Goal: Task Accomplishment & Management: Use online tool/utility

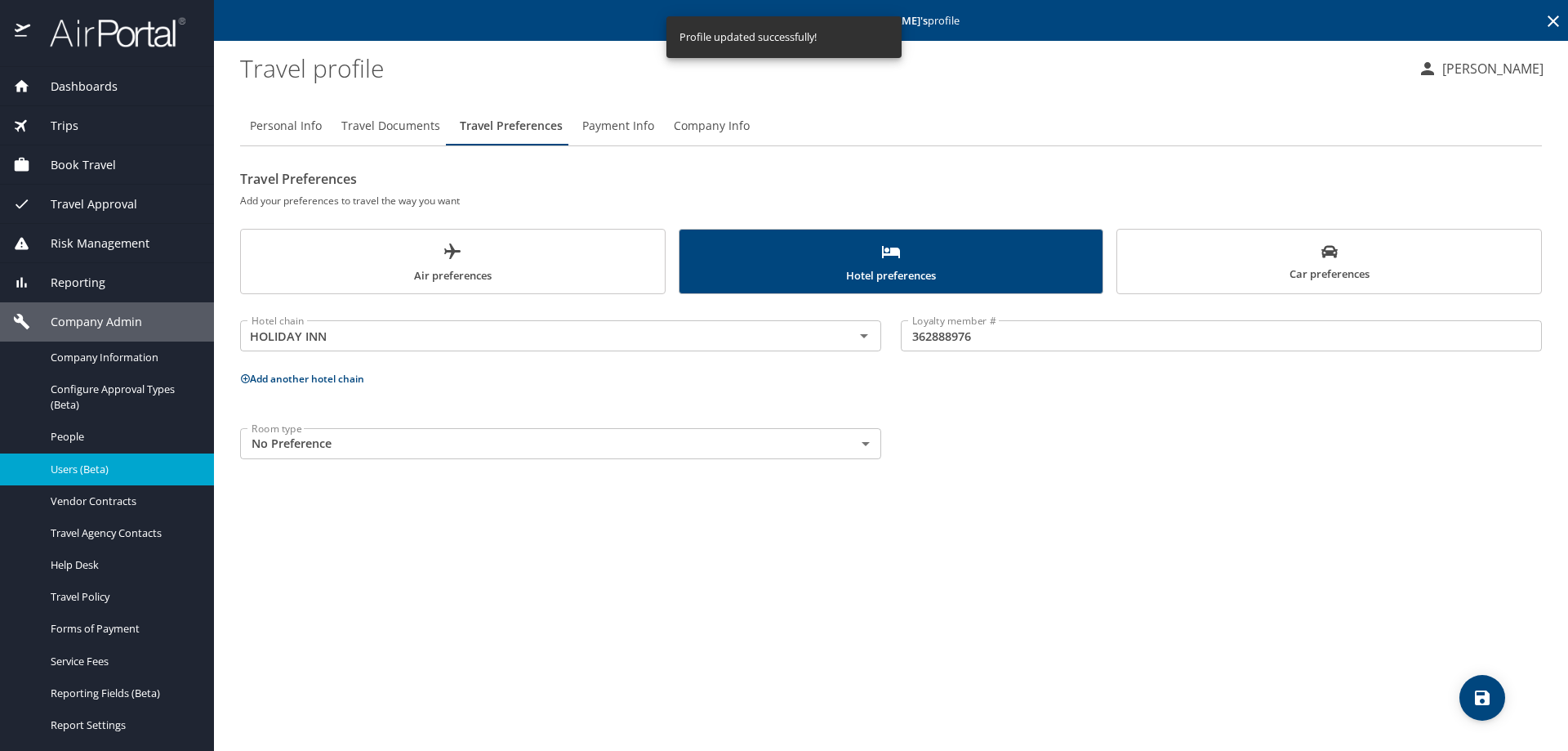
click at [94, 289] on span "Reporting" at bounding box center [68, 282] width 75 height 18
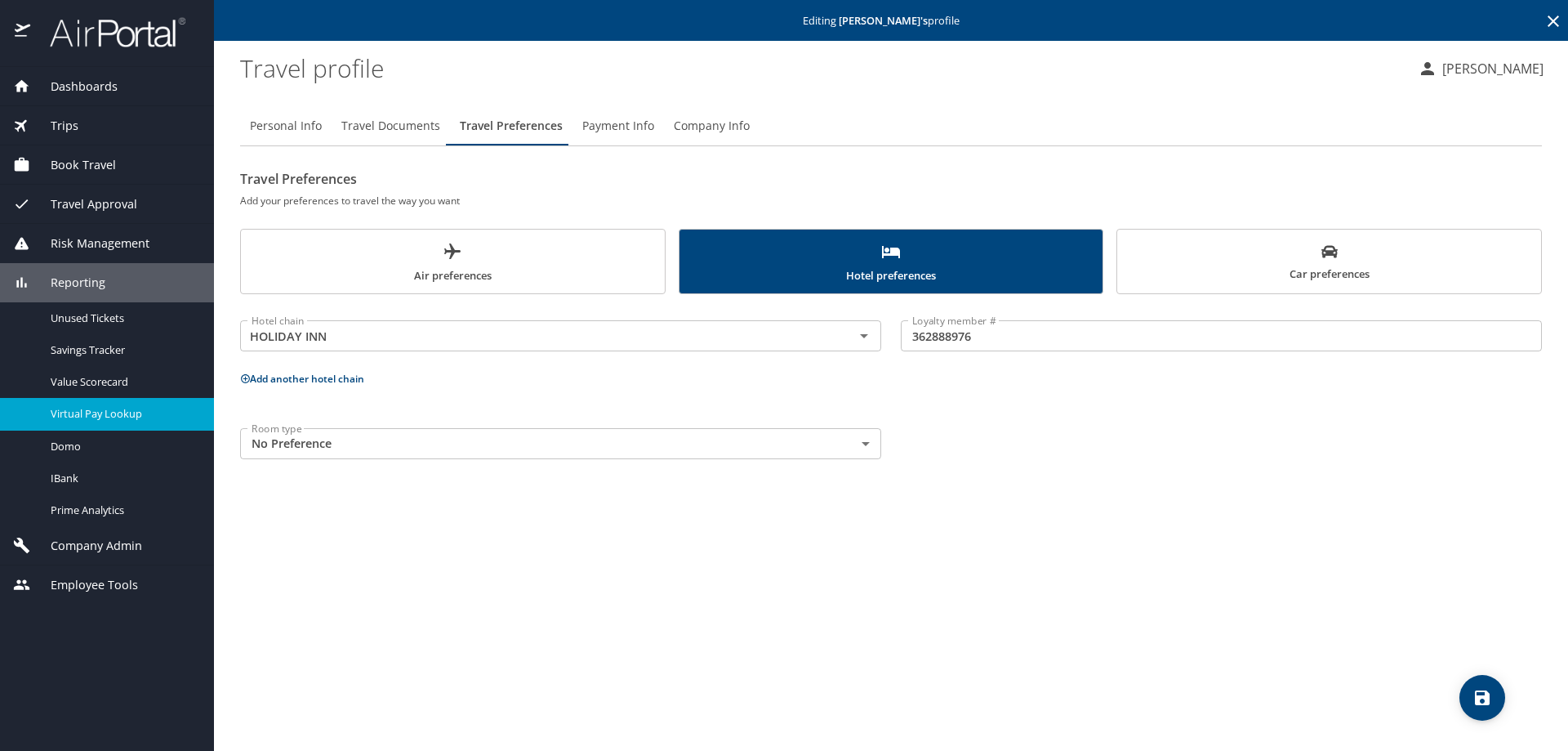
click at [113, 409] on span "Virtual Pay Lookup" at bounding box center [122, 414] width 144 height 16
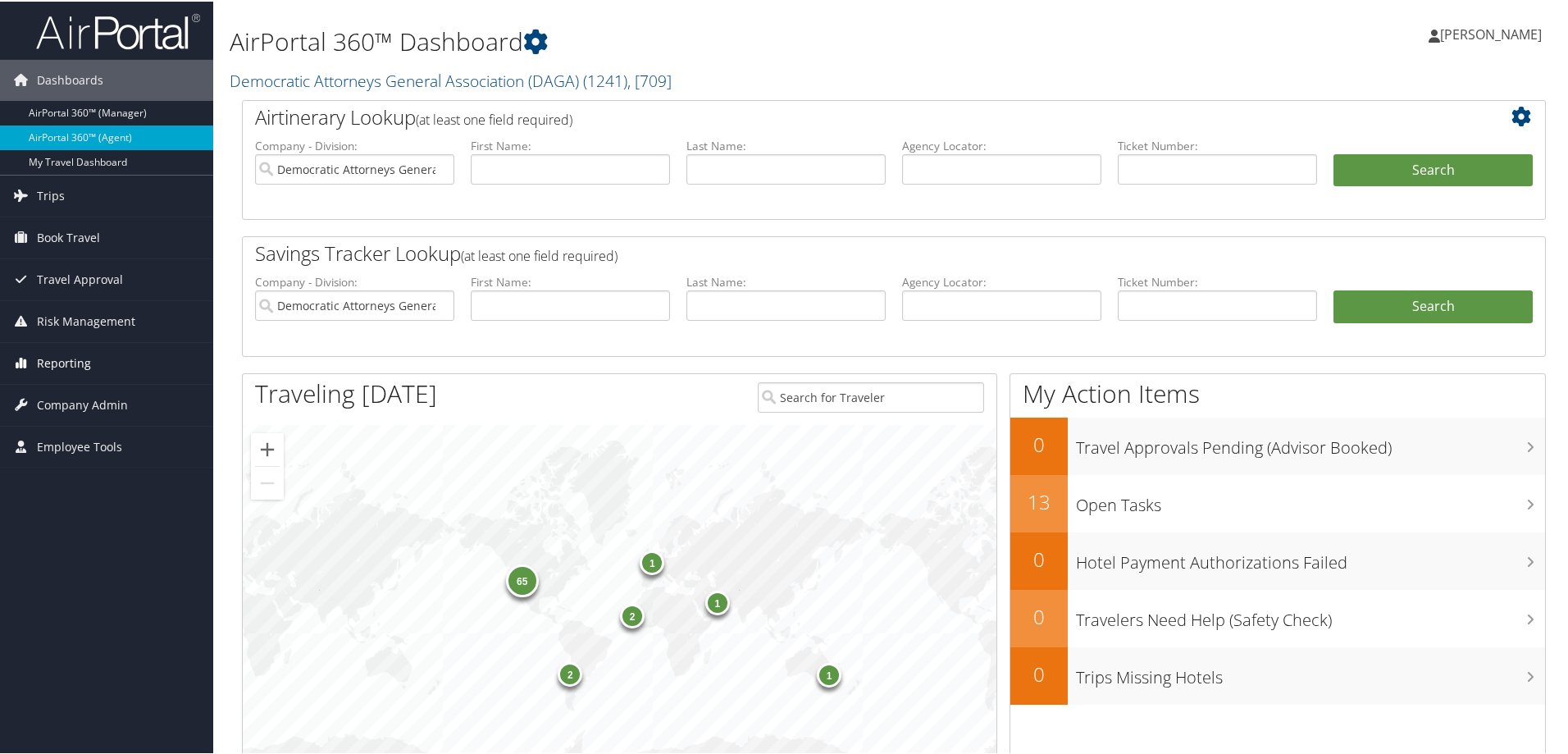
click at [97, 362] on link "Reporting" at bounding box center [107, 362] width 213 height 41
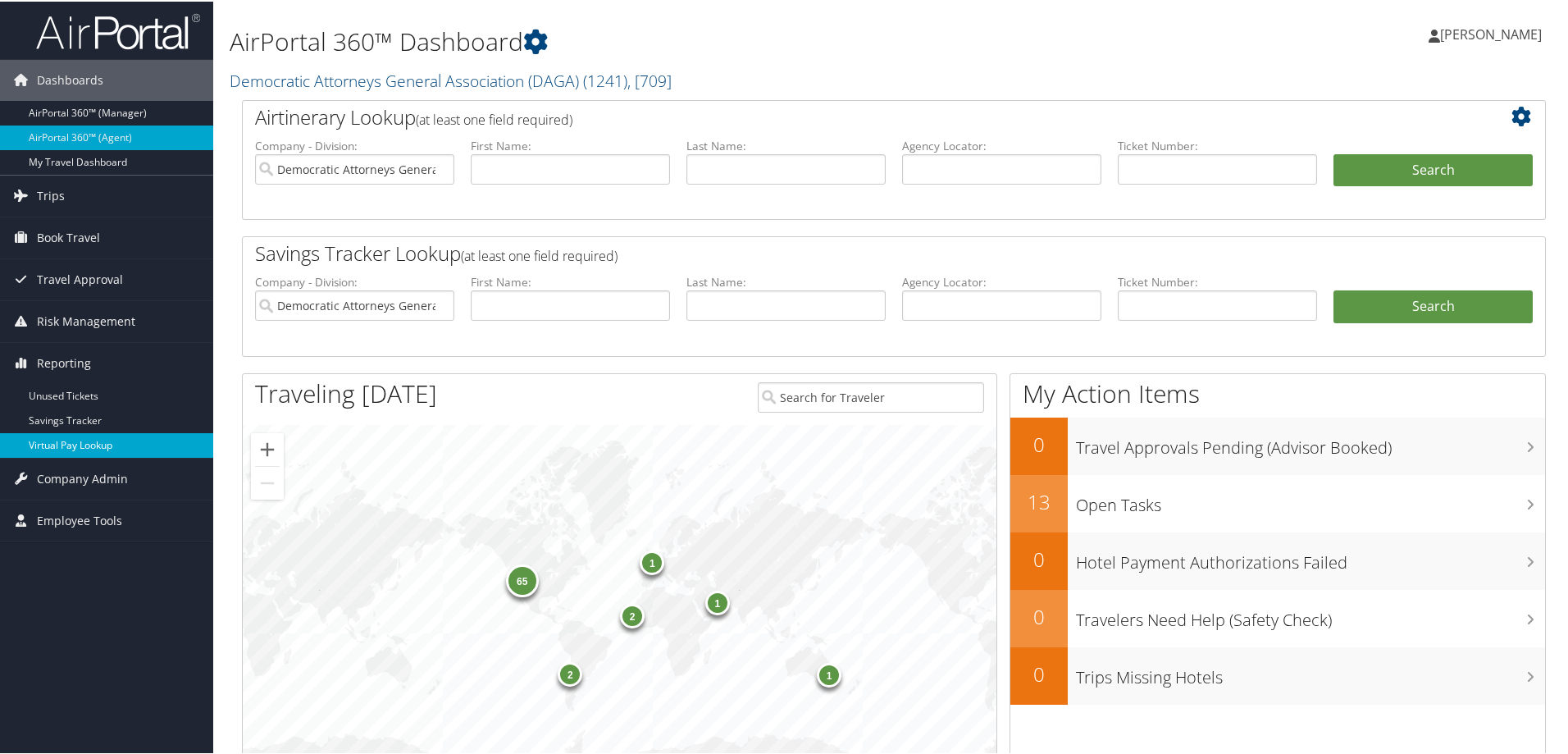
click at [64, 437] on link "Virtual Pay Lookup" at bounding box center [107, 444] width 213 height 25
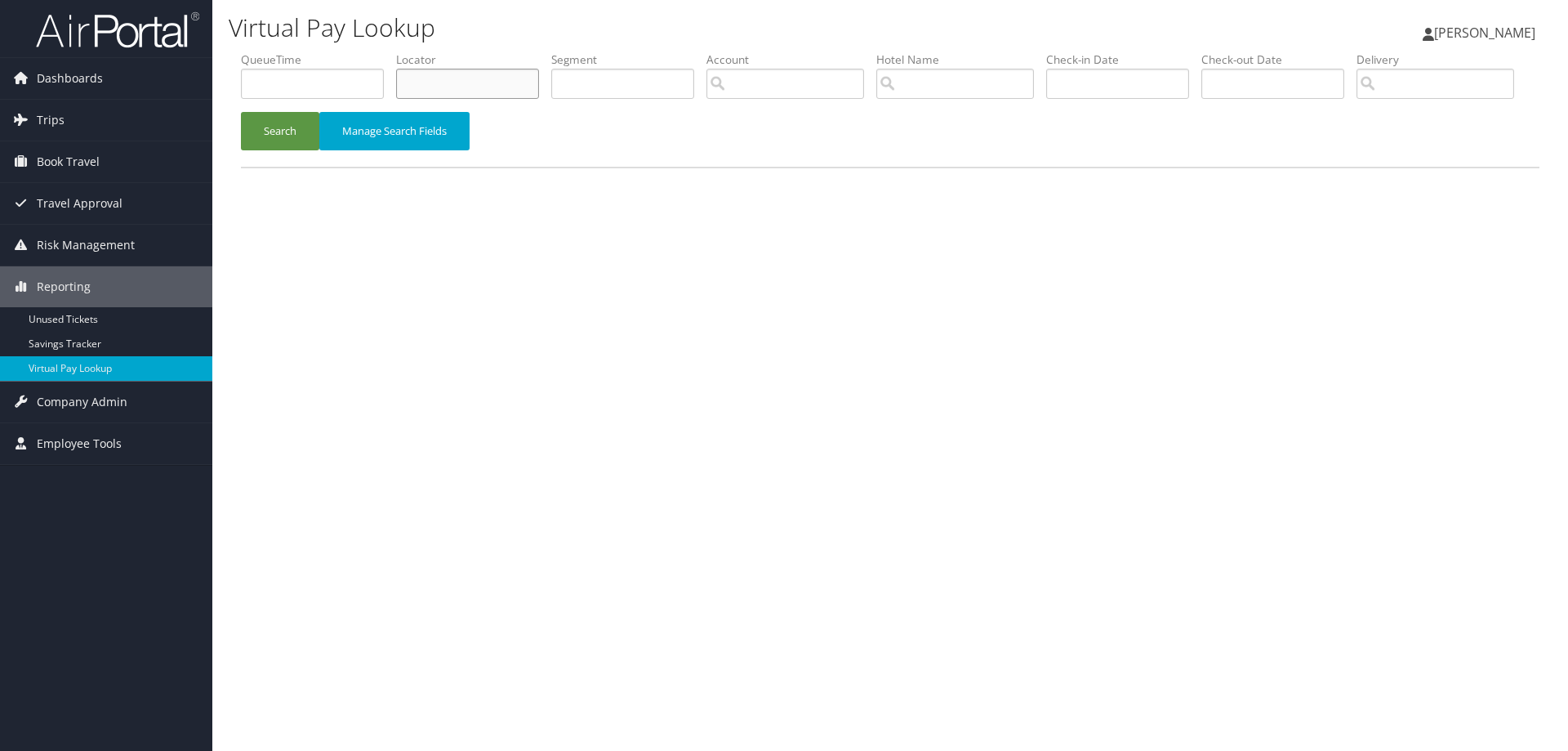
click at [440, 79] on input "text" at bounding box center [467, 83] width 143 height 30
paste input "D3J2H0"
type input "D3J2H0"
click at [294, 150] on button "Search" at bounding box center [280, 131] width 79 height 39
